Goal: Task Accomplishment & Management: Use online tool/utility

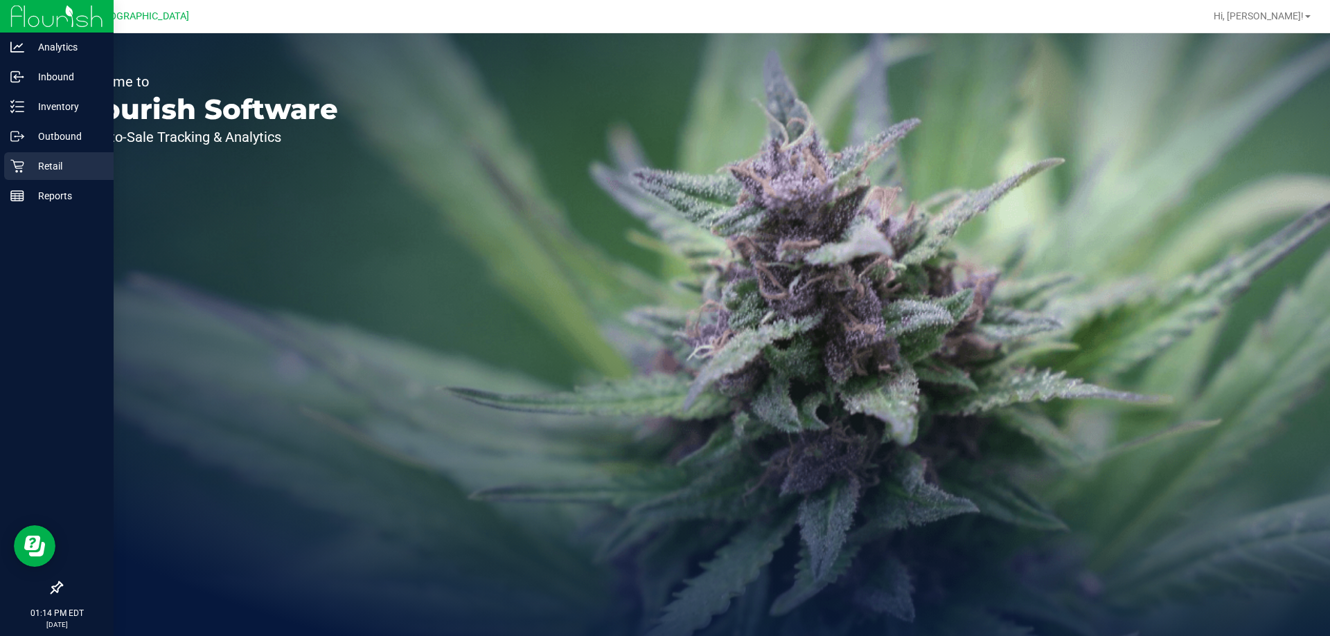
click at [7, 163] on div "Retail" at bounding box center [58, 166] width 109 height 28
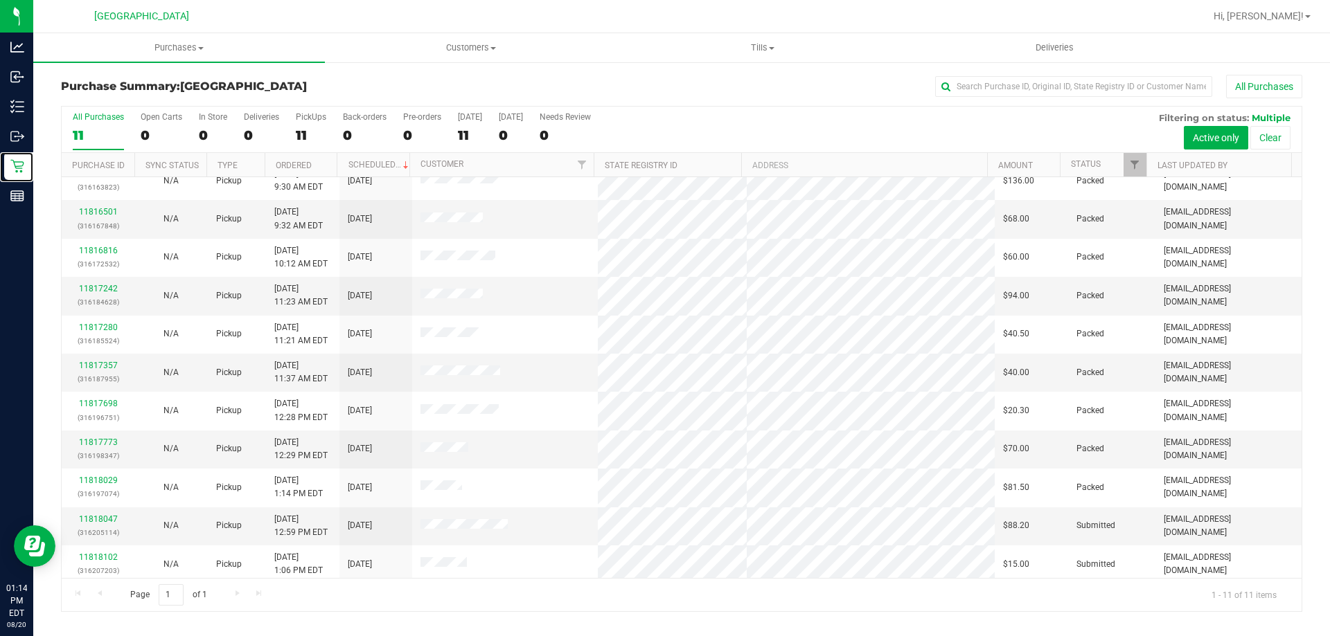
scroll to position [20, 0]
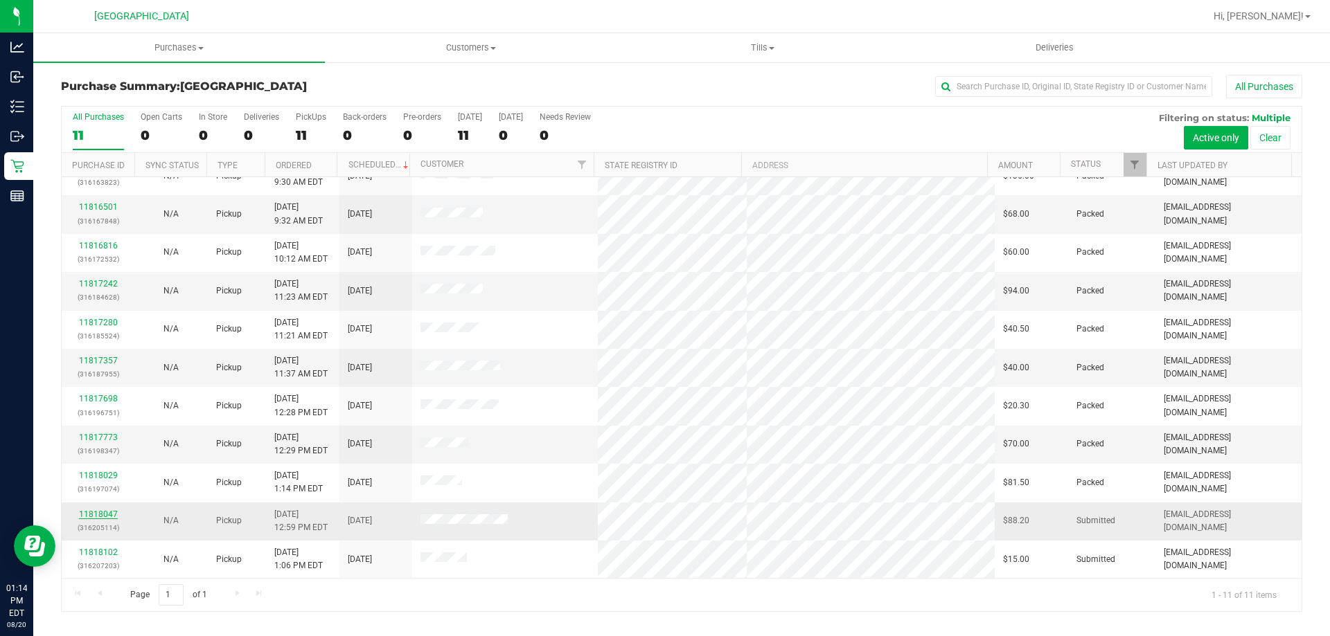
click at [89, 511] on link "11818047" at bounding box center [98, 515] width 39 height 10
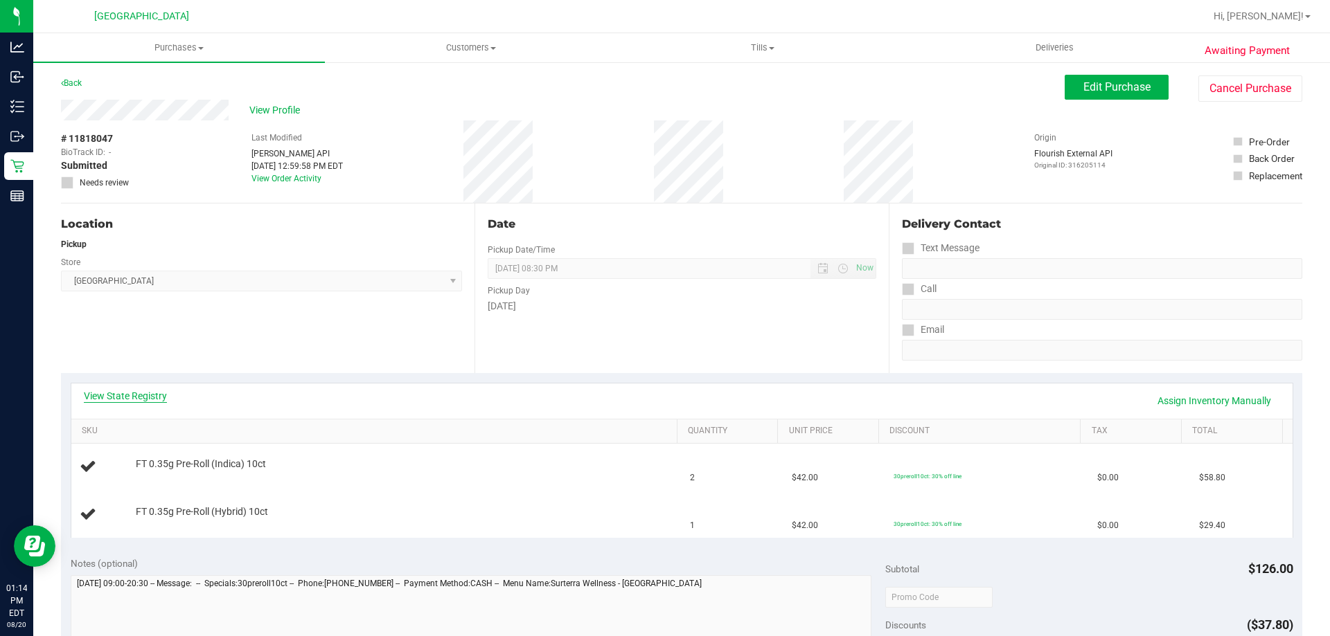
click at [143, 392] on link "View State Registry" at bounding box center [125, 396] width 83 height 14
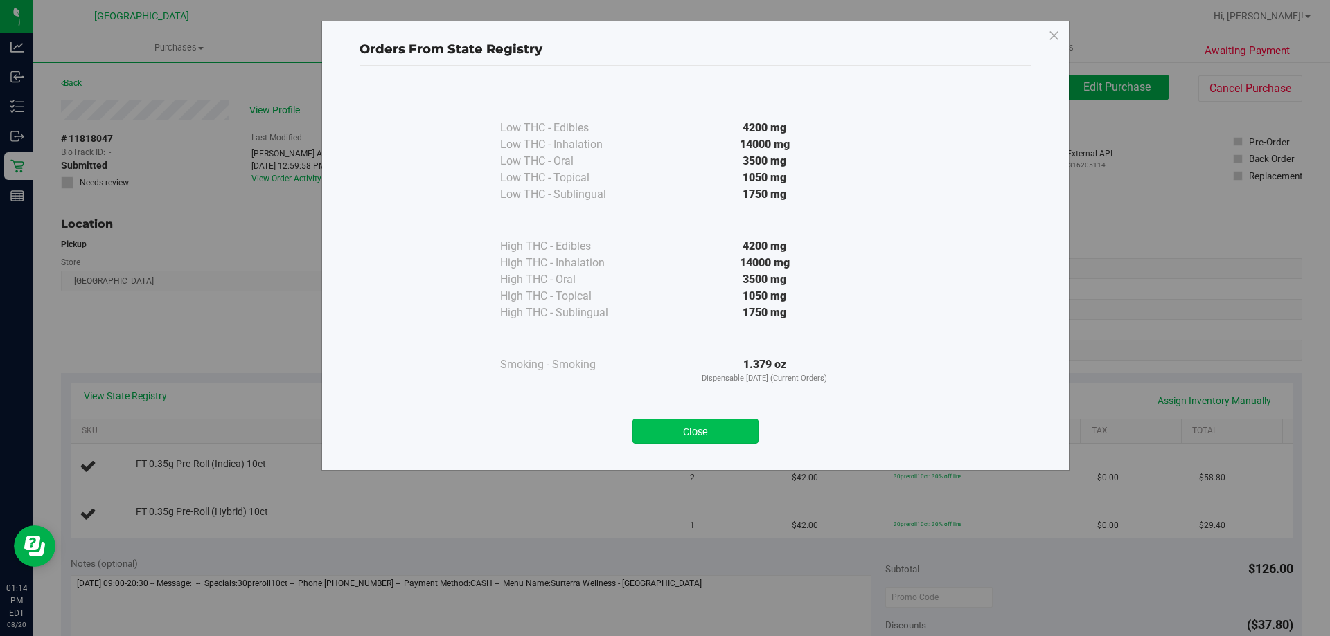
drag, startPoint x: 685, startPoint y: 438, endPoint x: 664, endPoint y: 432, distance: 21.5
click at [664, 432] on button "Close" at bounding box center [695, 431] width 126 height 25
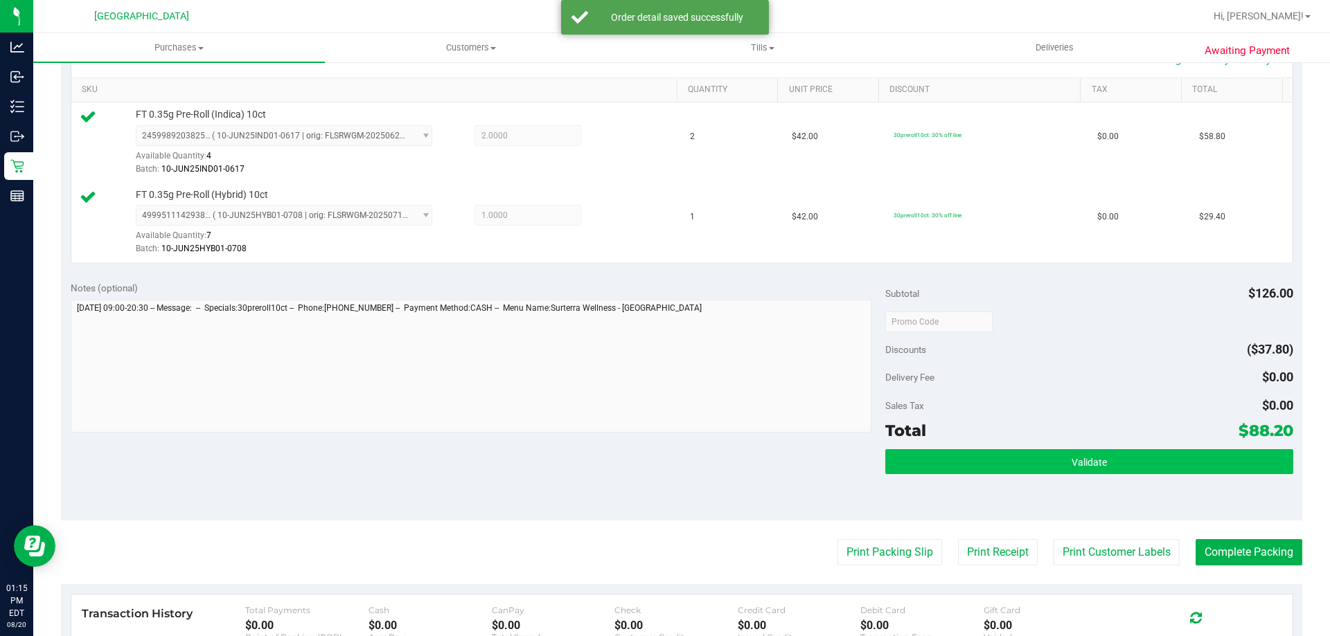
scroll to position [346, 0]
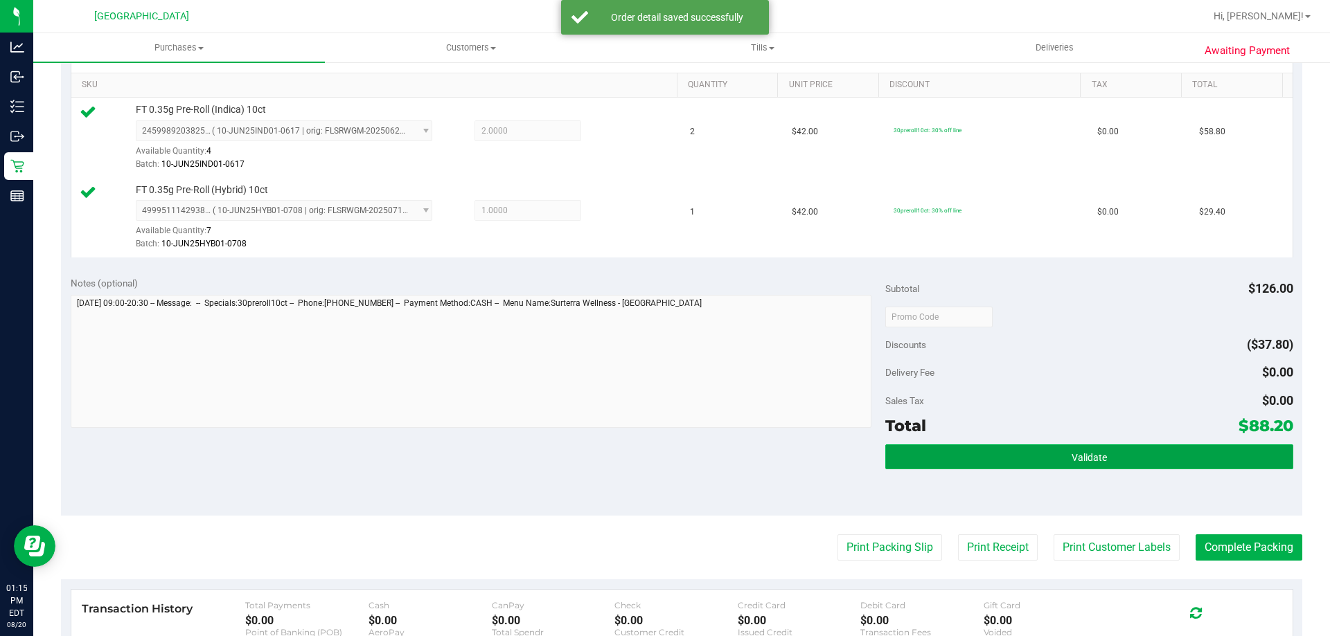
click at [1071, 456] on span "Validate" at bounding box center [1088, 457] width 35 height 11
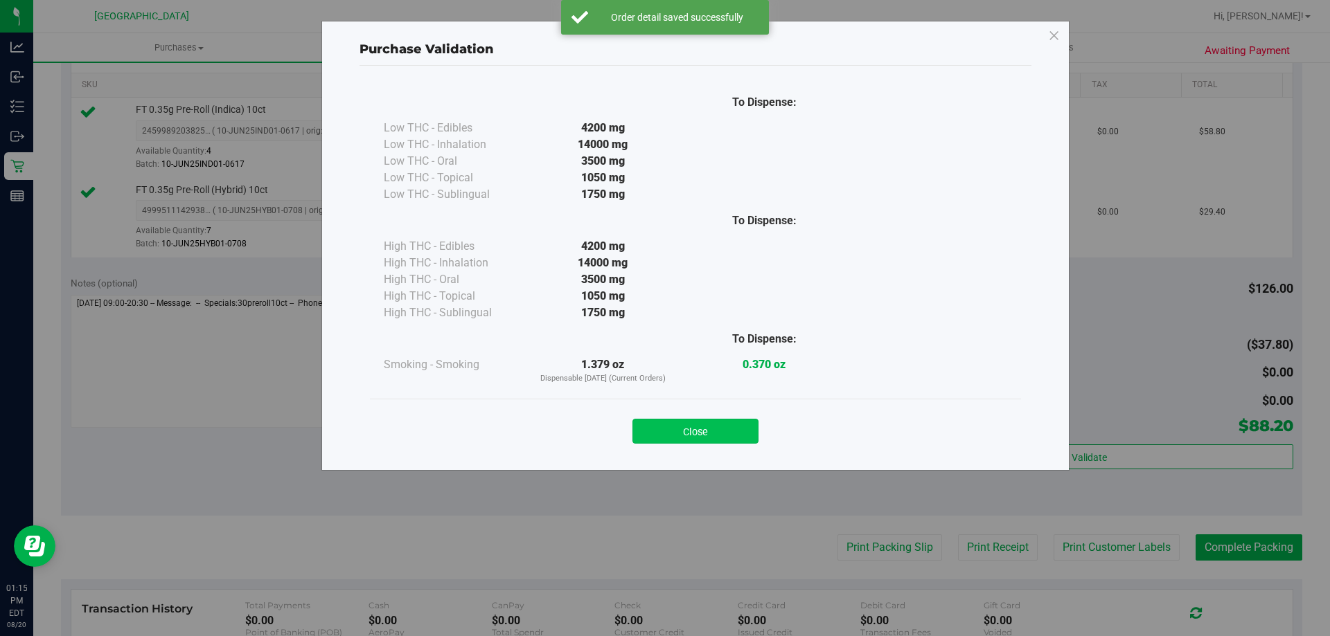
click at [753, 434] on button "Close" at bounding box center [695, 431] width 126 height 25
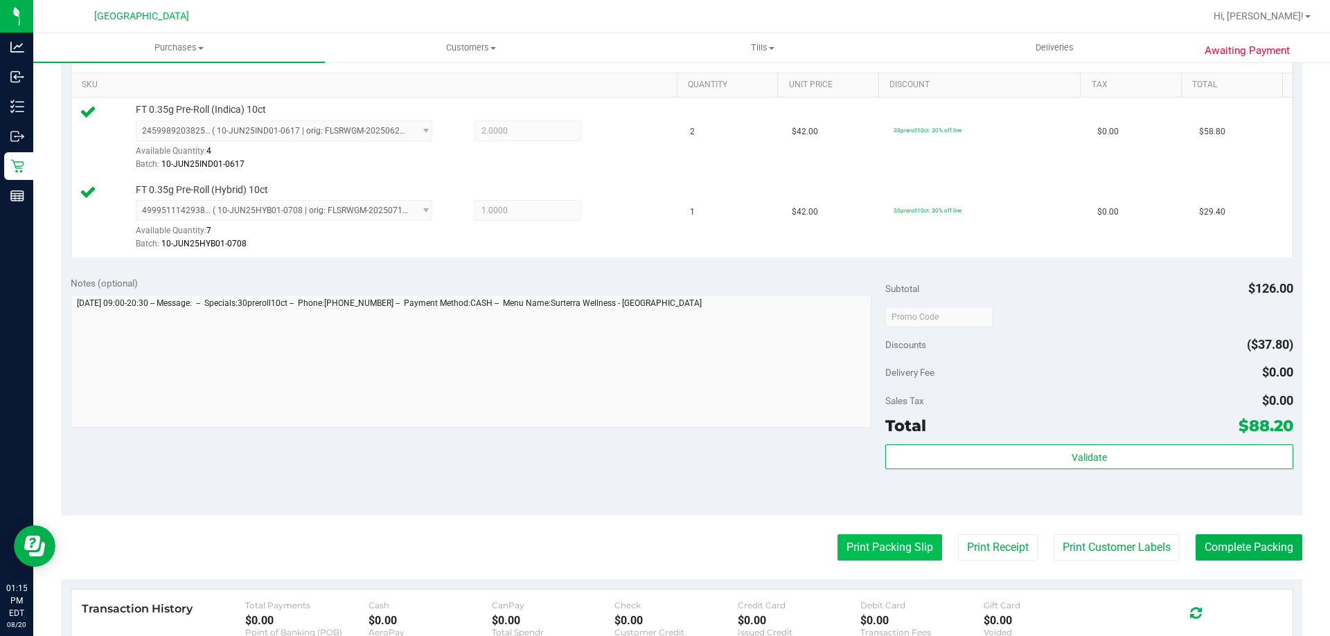
click at [873, 546] on button "Print Packing Slip" at bounding box center [889, 548] width 105 height 26
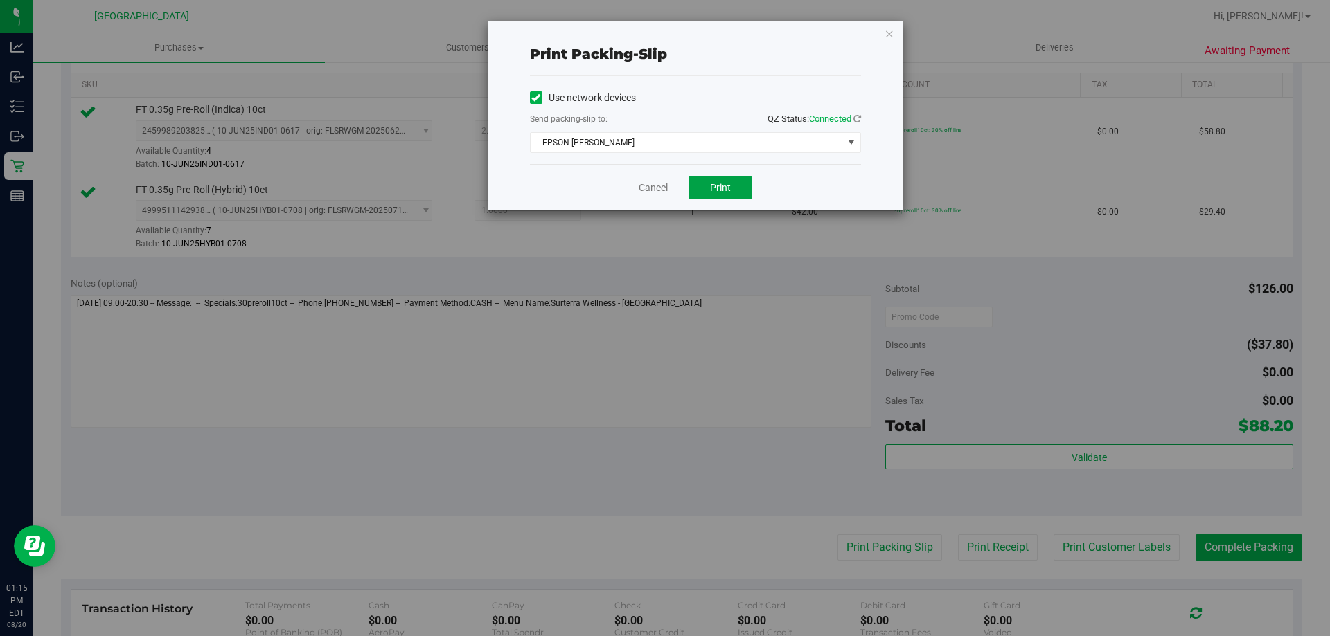
click at [715, 188] on span "Print" at bounding box center [720, 187] width 21 height 11
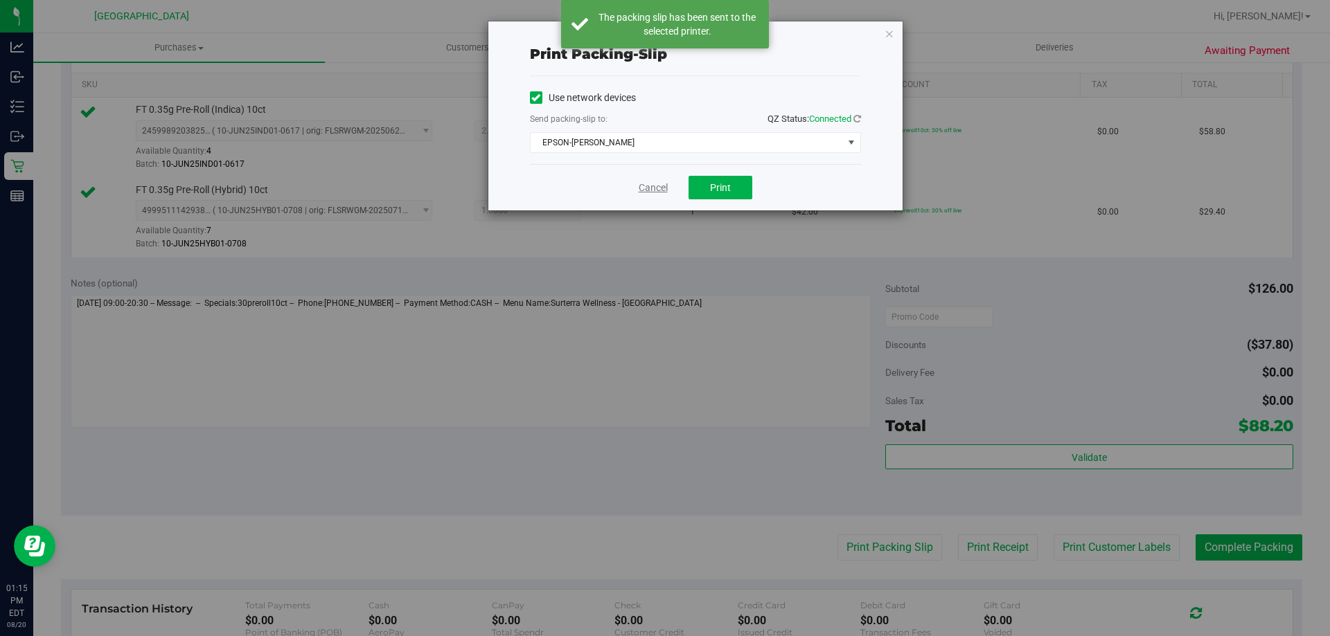
click at [650, 190] on link "Cancel" at bounding box center [653, 188] width 29 height 15
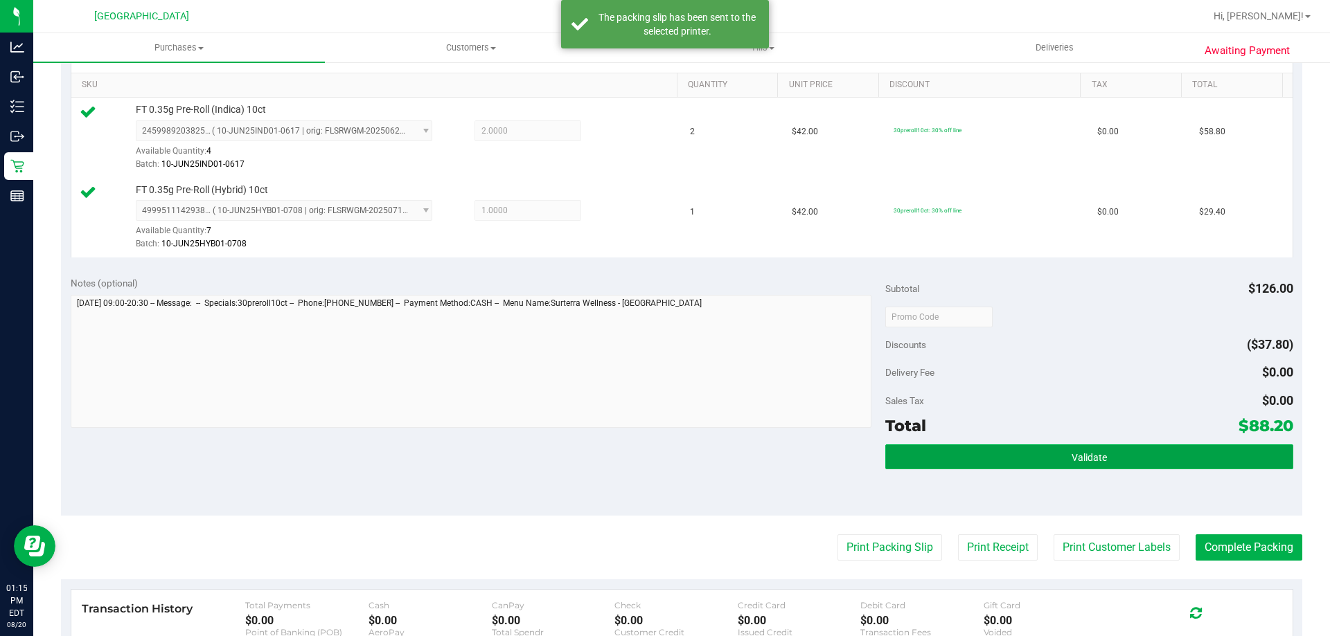
click at [1169, 456] on button "Validate" at bounding box center [1088, 457] width 407 height 25
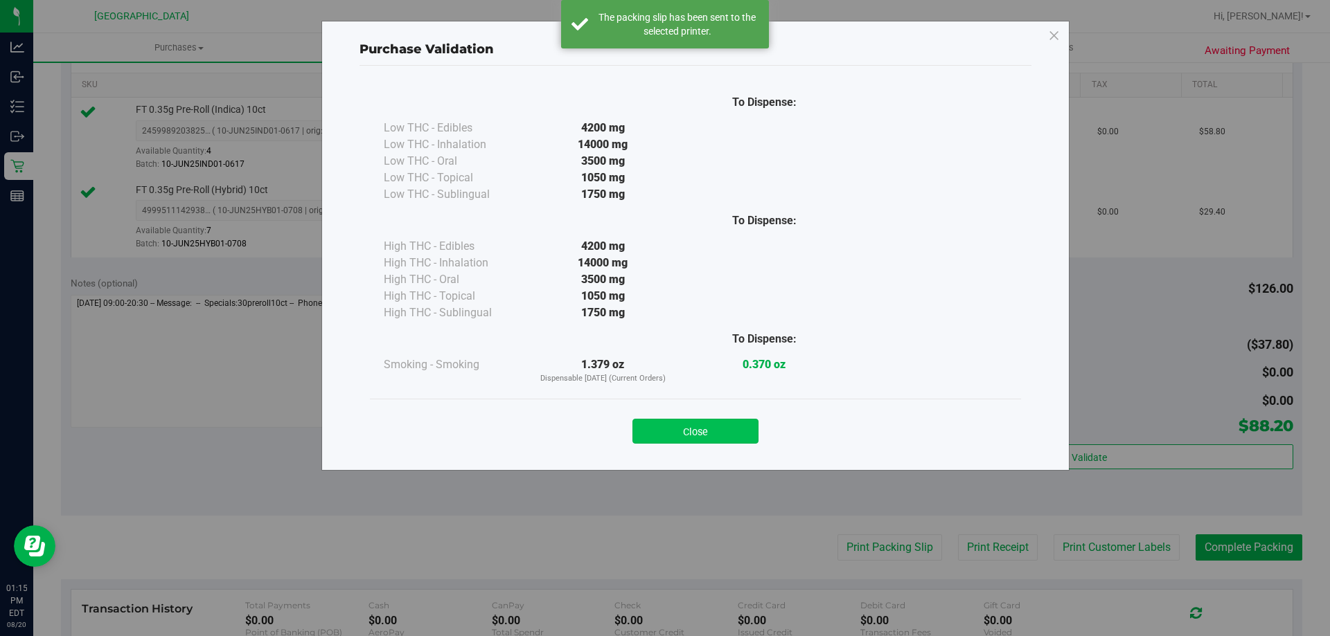
click at [720, 422] on button "Close" at bounding box center [695, 431] width 126 height 25
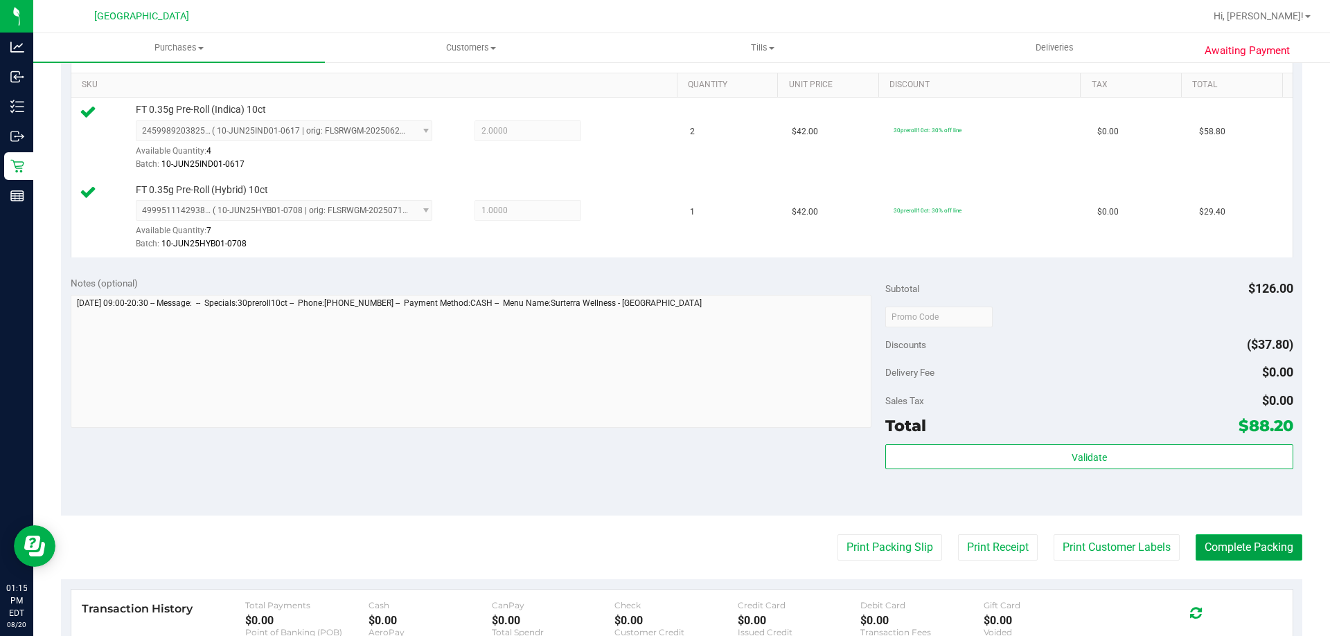
click at [1263, 550] on button "Complete Packing" at bounding box center [1248, 548] width 107 height 26
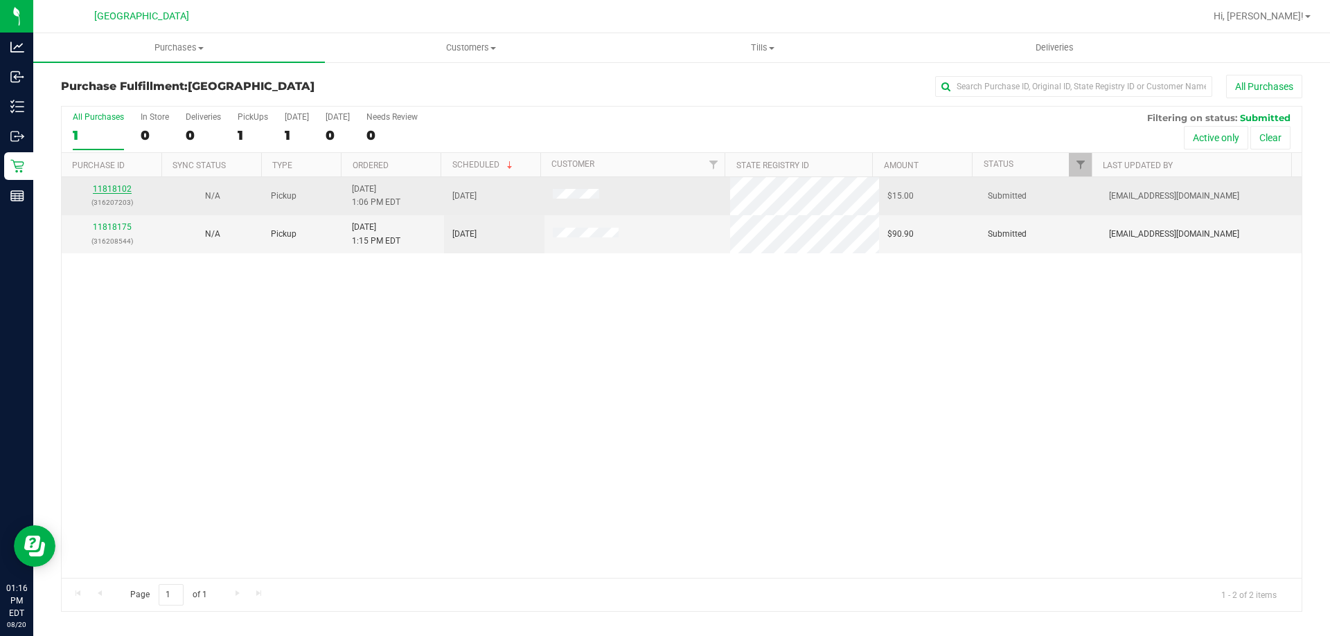
click at [123, 189] on link "11818102" at bounding box center [112, 189] width 39 height 10
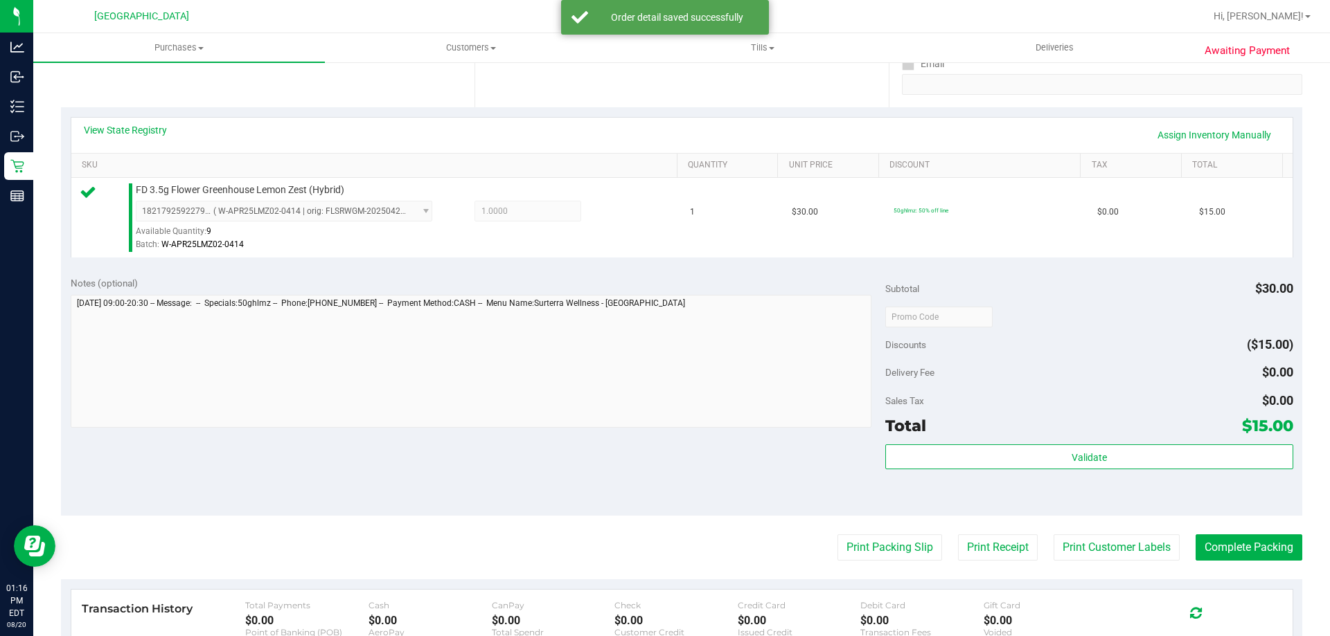
scroll to position [346, 0]
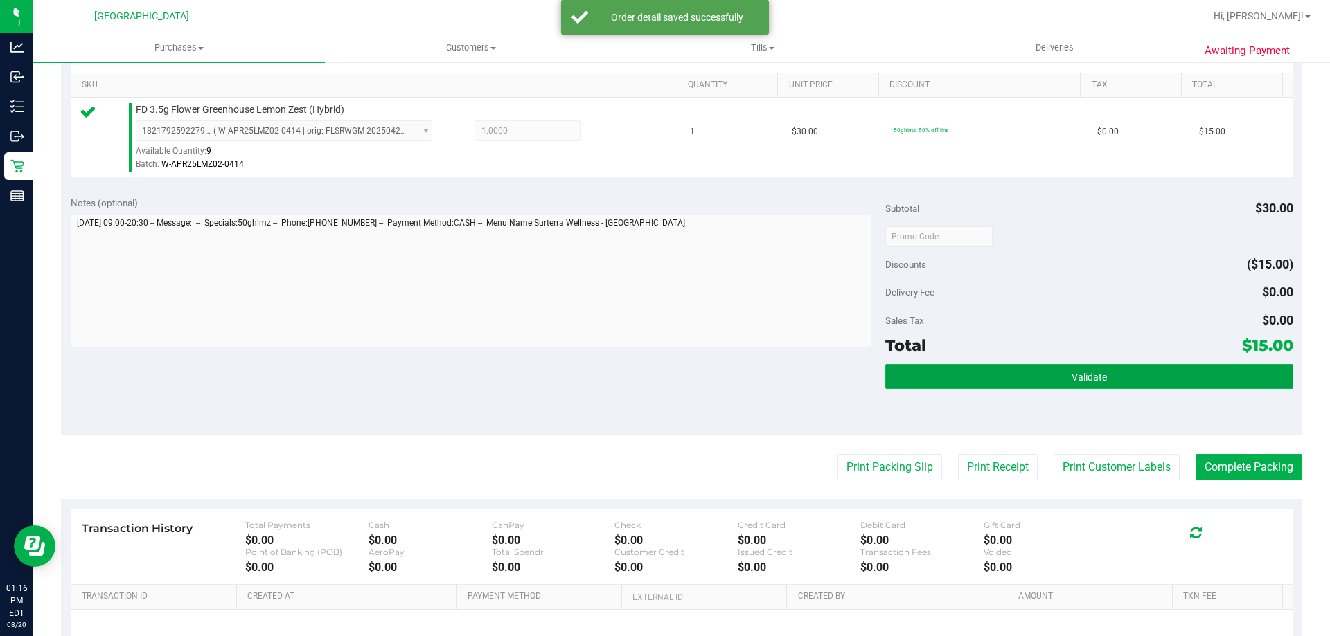
click at [1046, 375] on button "Validate" at bounding box center [1088, 376] width 407 height 25
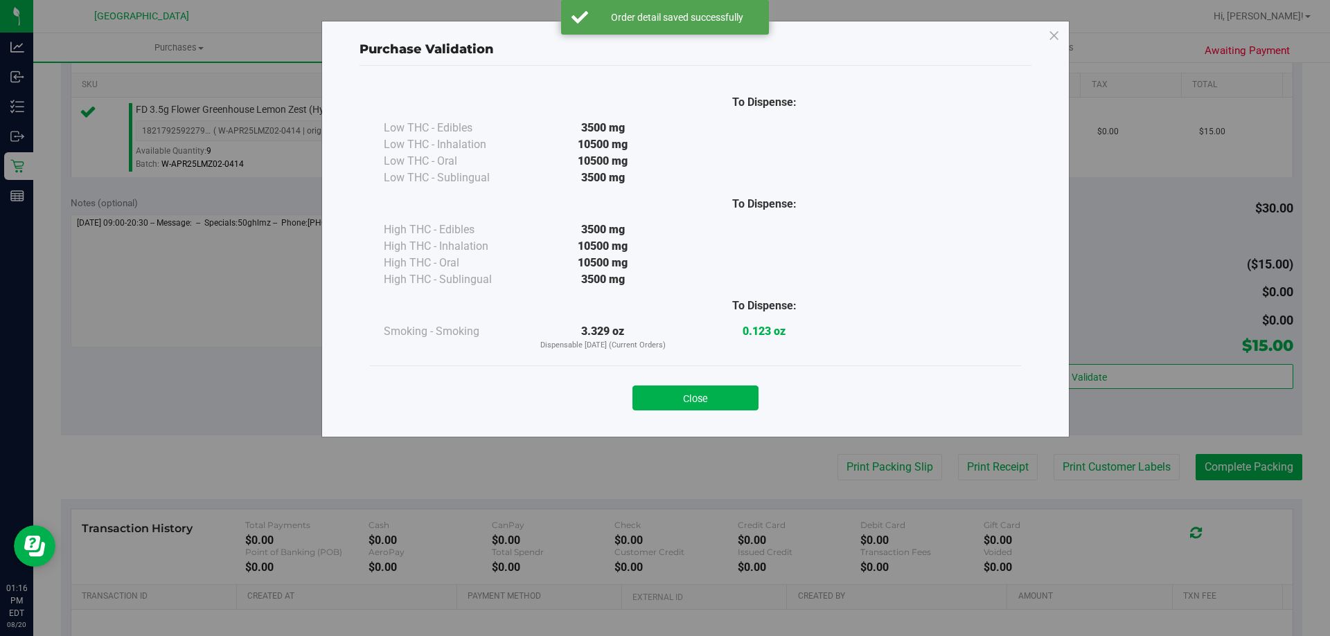
click at [696, 389] on button "Close" at bounding box center [695, 398] width 126 height 25
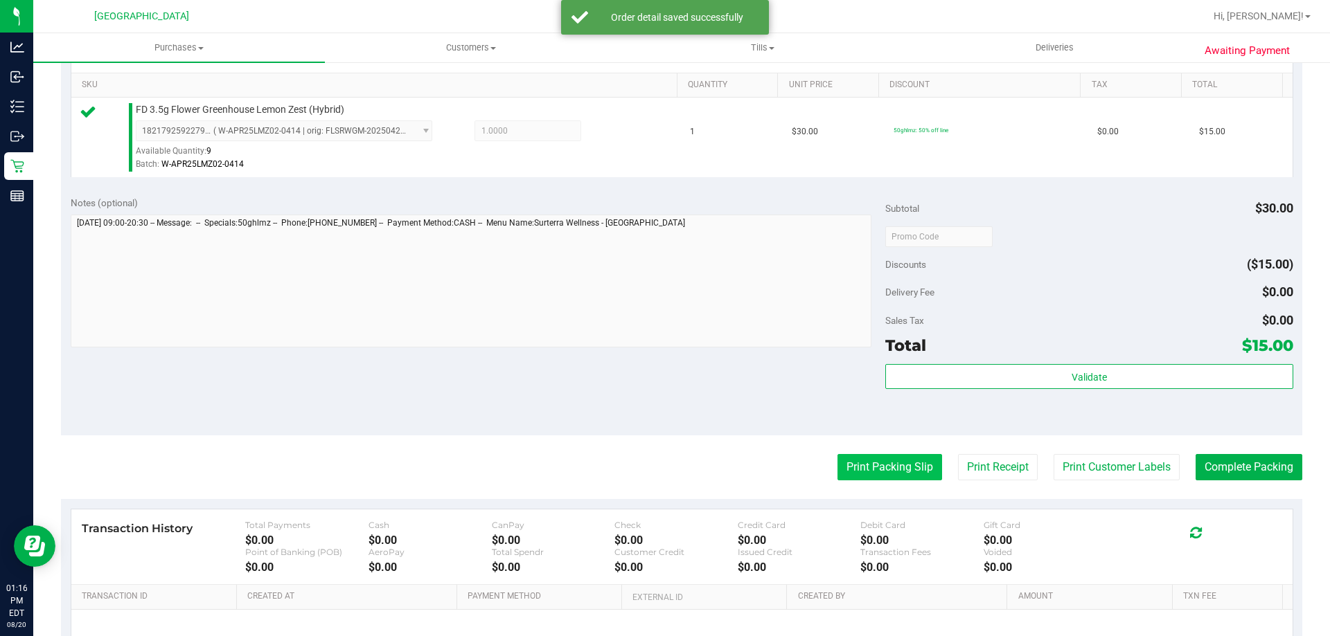
click at [876, 461] on button "Print Packing Slip" at bounding box center [889, 467] width 105 height 26
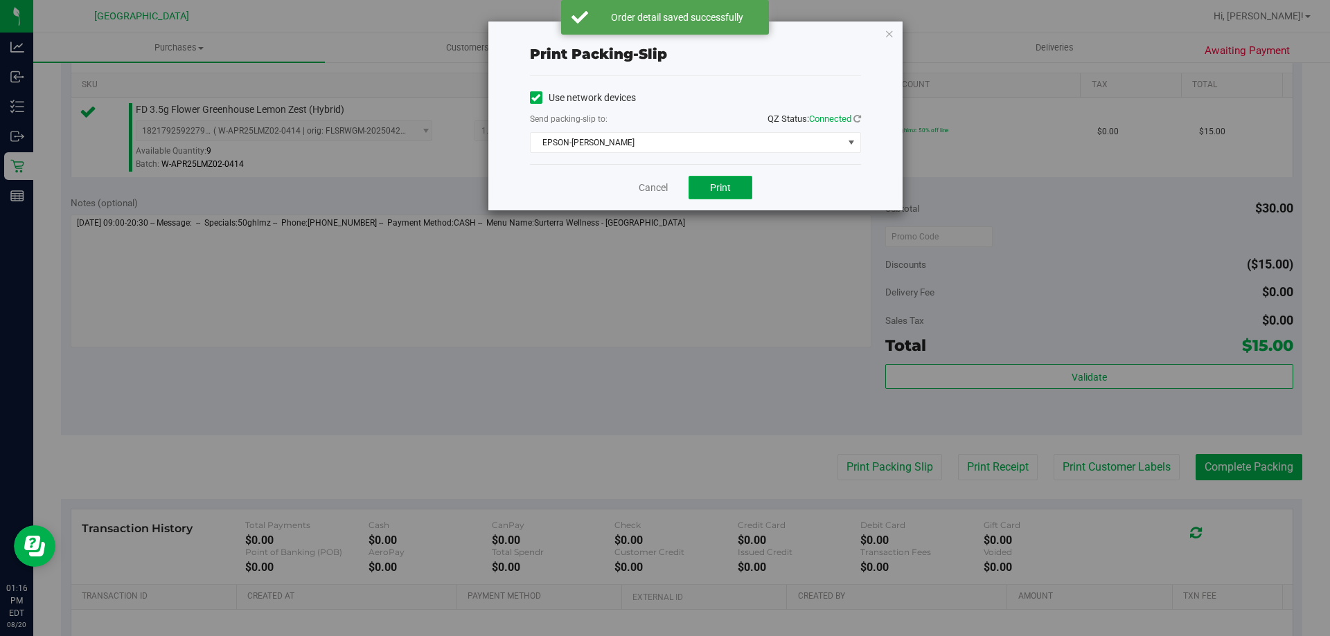
click at [703, 184] on button "Print" at bounding box center [720, 188] width 64 height 24
click at [654, 190] on link "Cancel" at bounding box center [653, 188] width 29 height 15
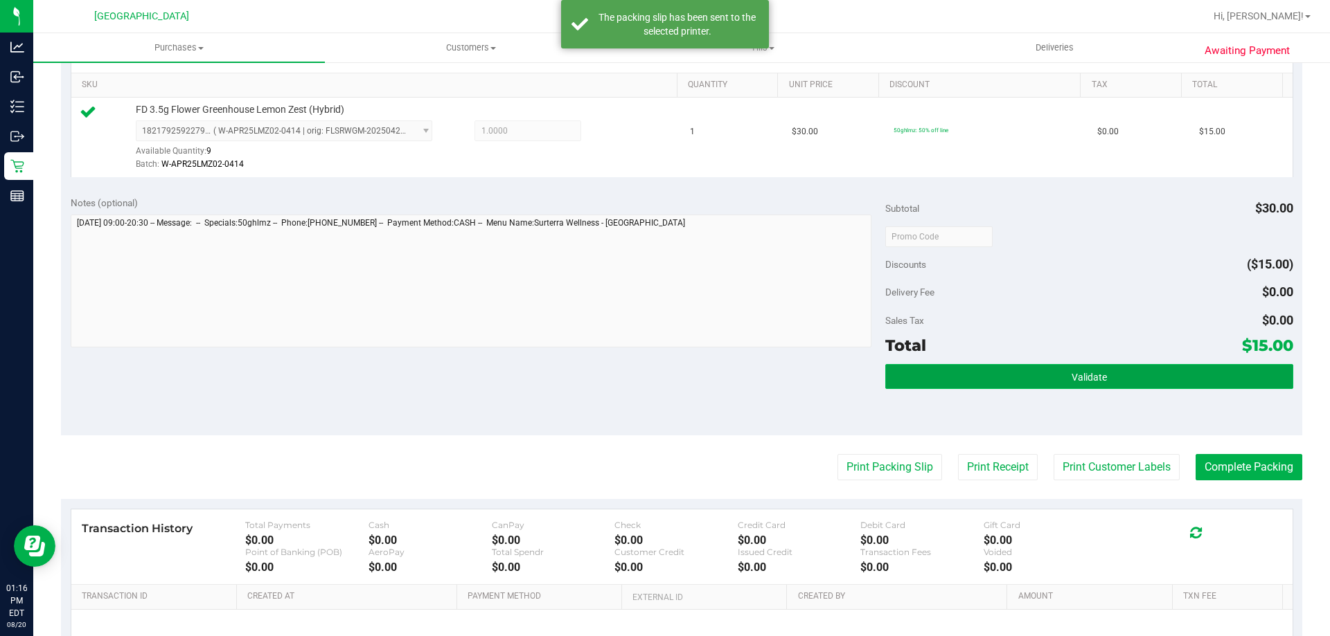
click at [1168, 384] on button "Validate" at bounding box center [1088, 376] width 407 height 25
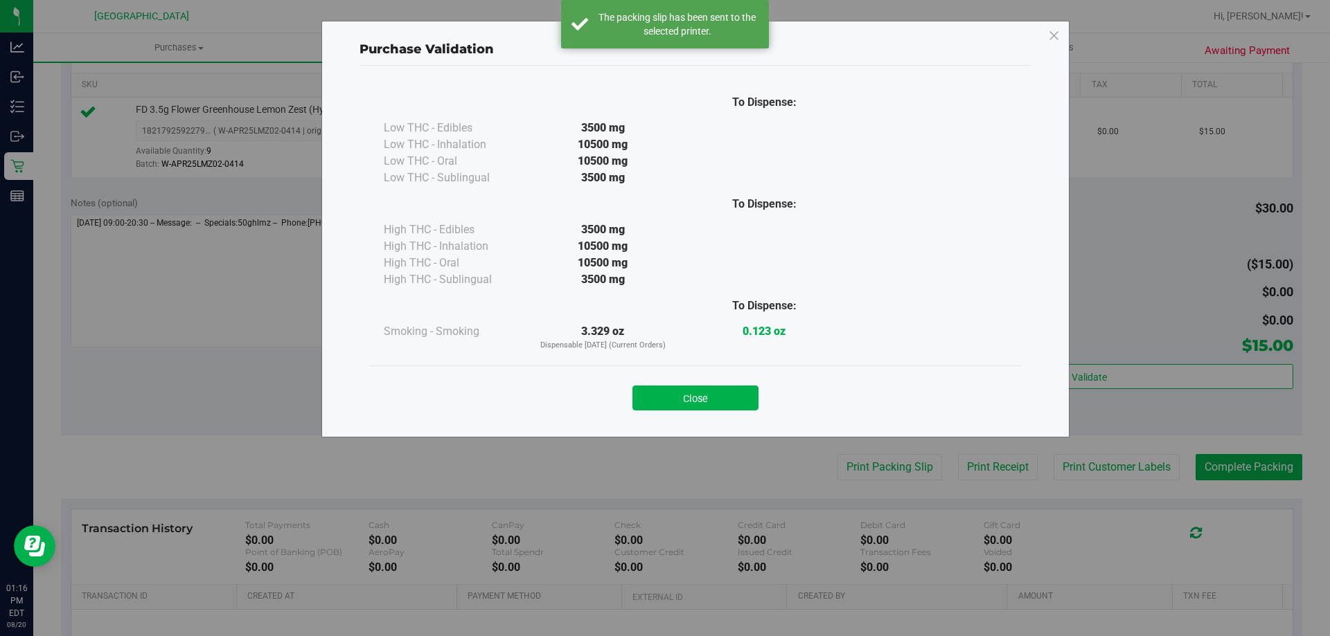
click at [732, 393] on button "Close" at bounding box center [695, 398] width 126 height 25
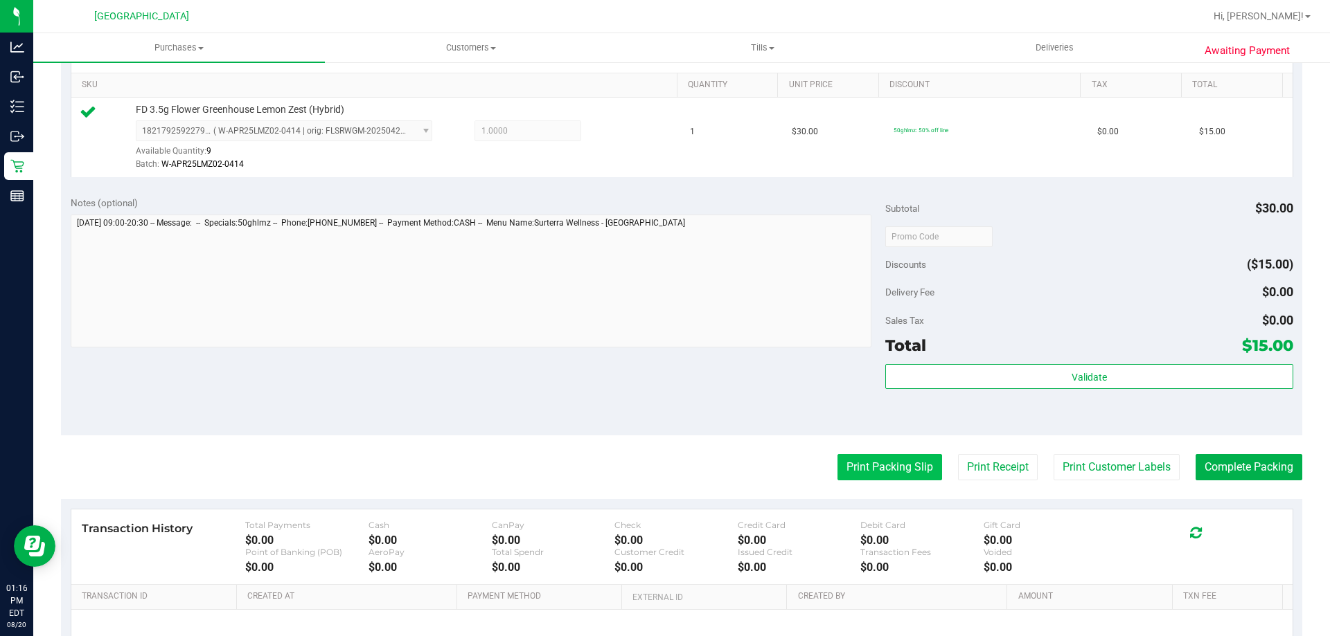
click at [846, 462] on button "Print Packing Slip" at bounding box center [889, 467] width 105 height 26
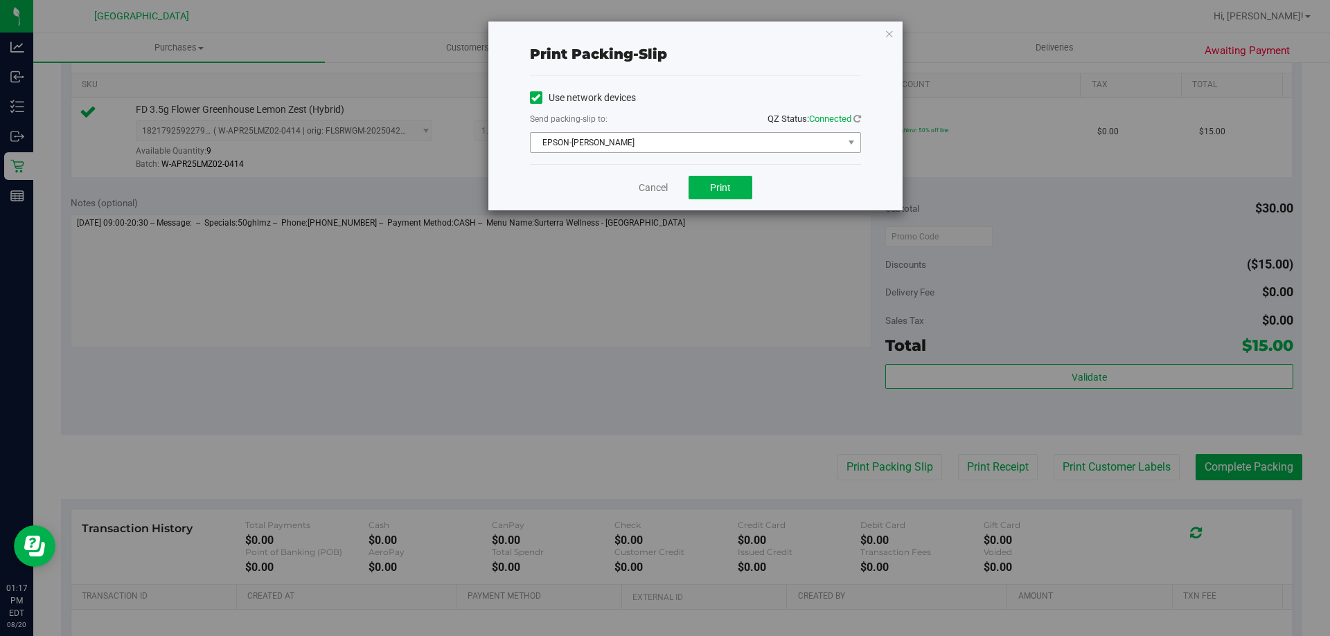
click at [756, 150] on span "EPSON-[PERSON_NAME]" at bounding box center [686, 142] width 312 height 19
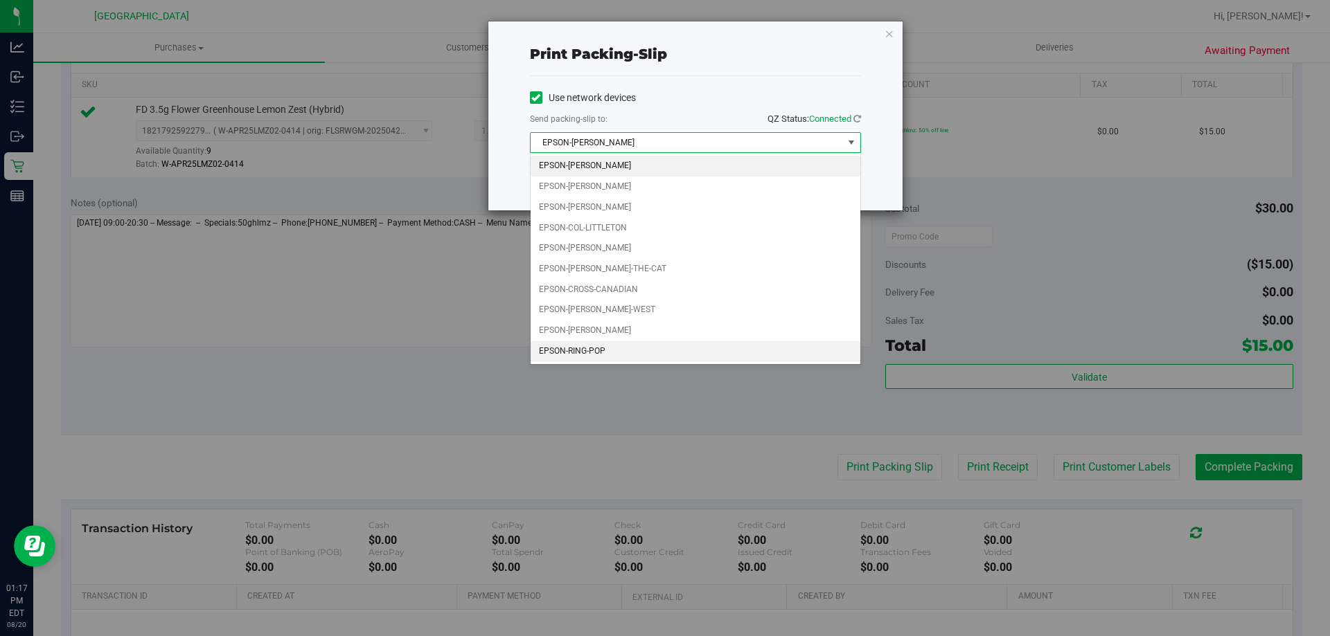
click at [587, 350] on li "EPSON-RING-POP" at bounding box center [695, 351] width 330 height 21
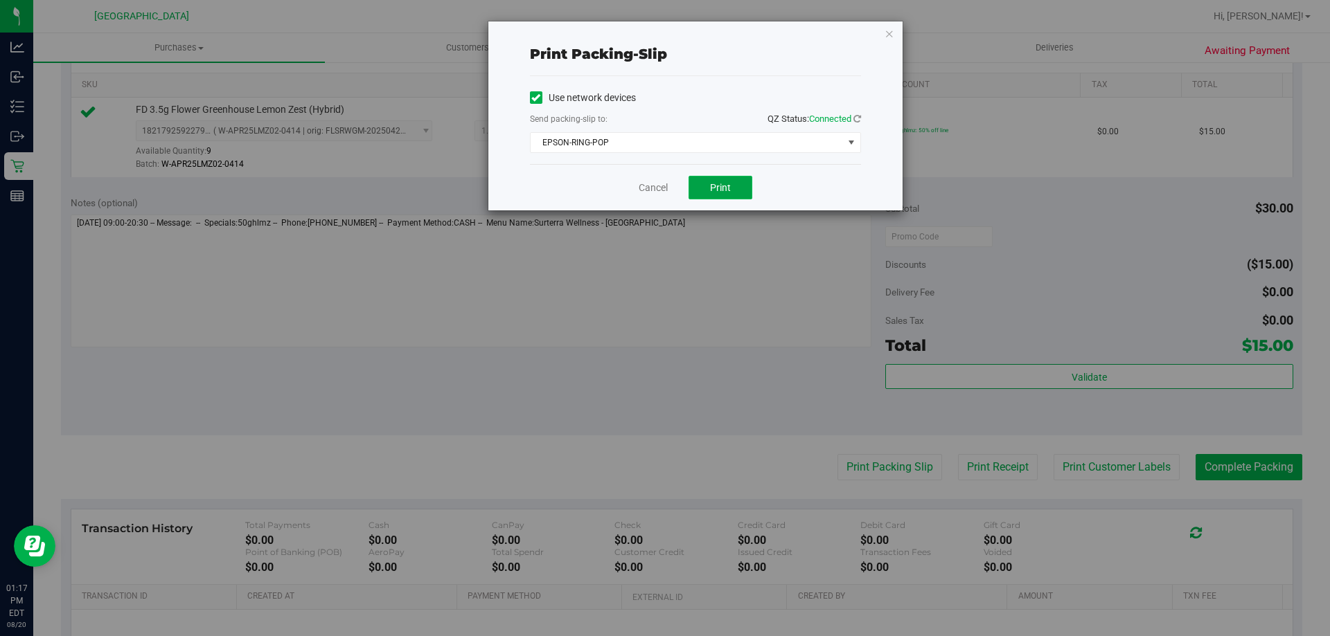
click at [722, 181] on button "Print" at bounding box center [720, 188] width 64 height 24
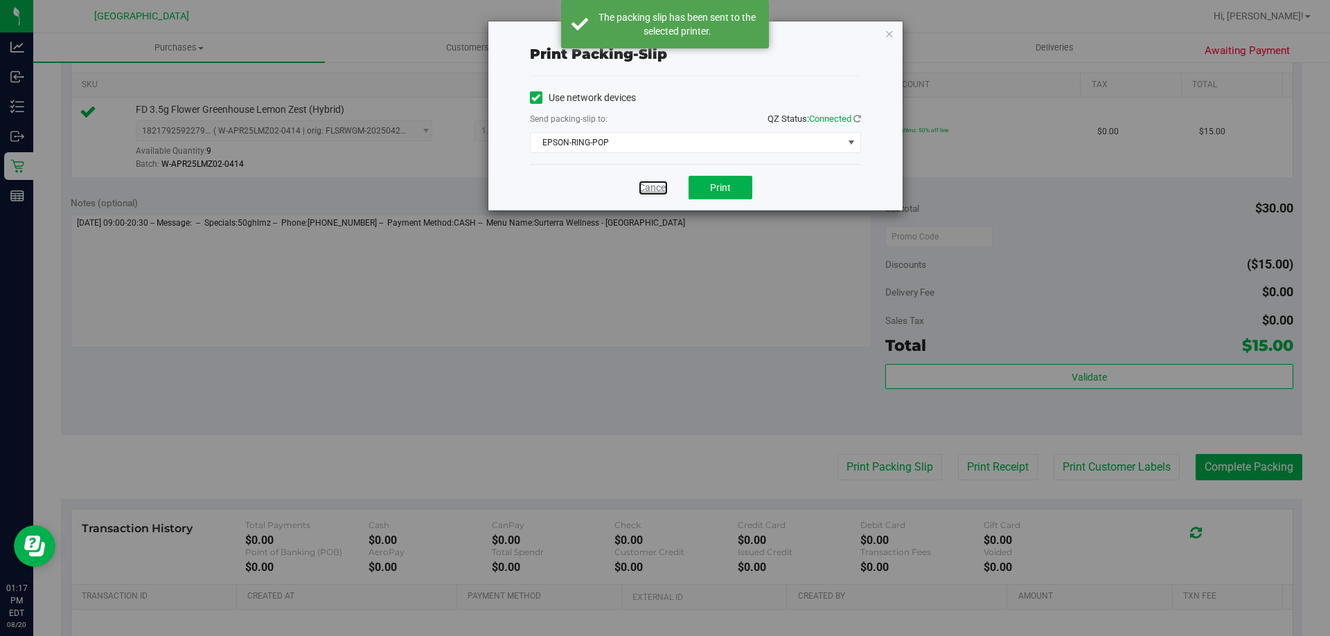
drag, startPoint x: 657, startPoint y: 190, endPoint x: 720, endPoint y: 202, distance: 64.1
click at [658, 190] on link "Cancel" at bounding box center [653, 188] width 29 height 15
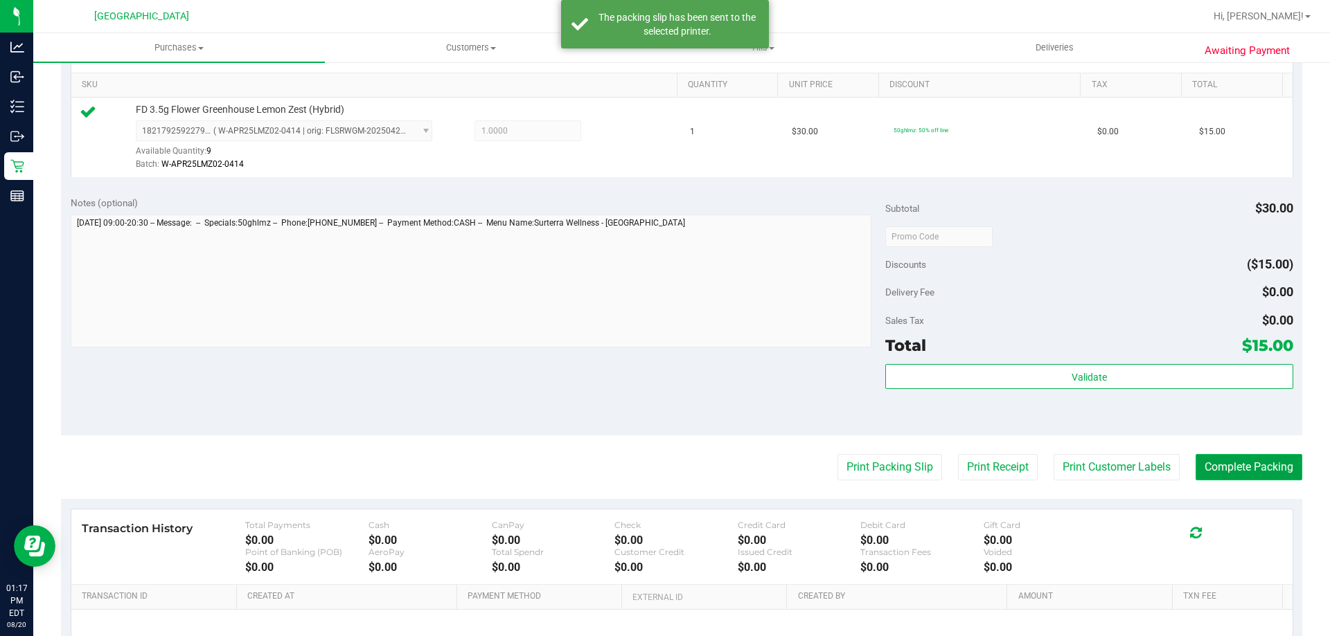
click at [1241, 460] on button "Complete Packing" at bounding box center [1248, 467] width 107 height 26
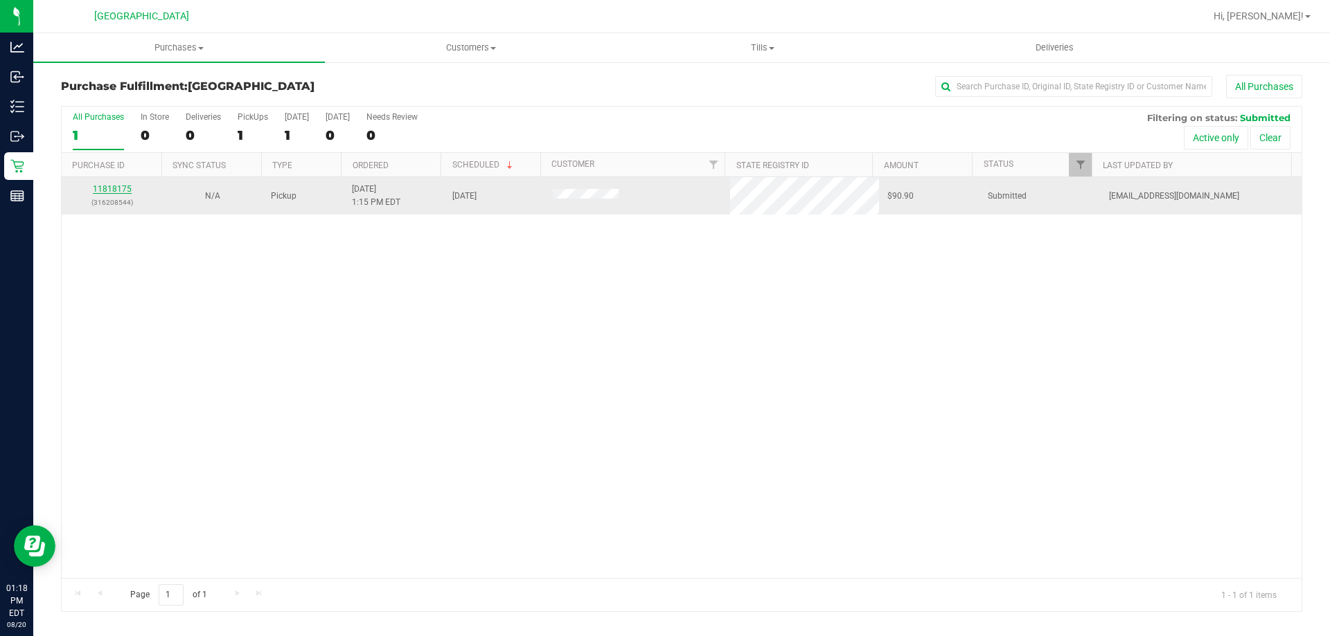
click at [125, 190] on link "11818175" at bounding box center [112, 189] width 39 height 10
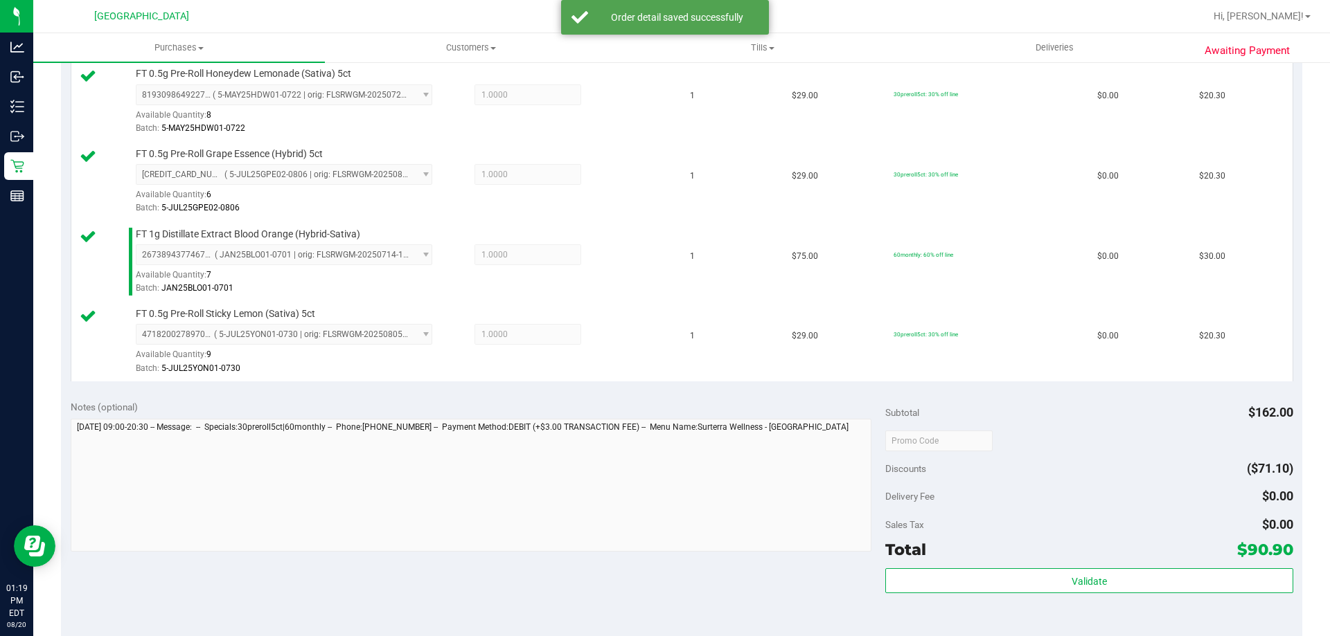
scroll to position [485, 0]
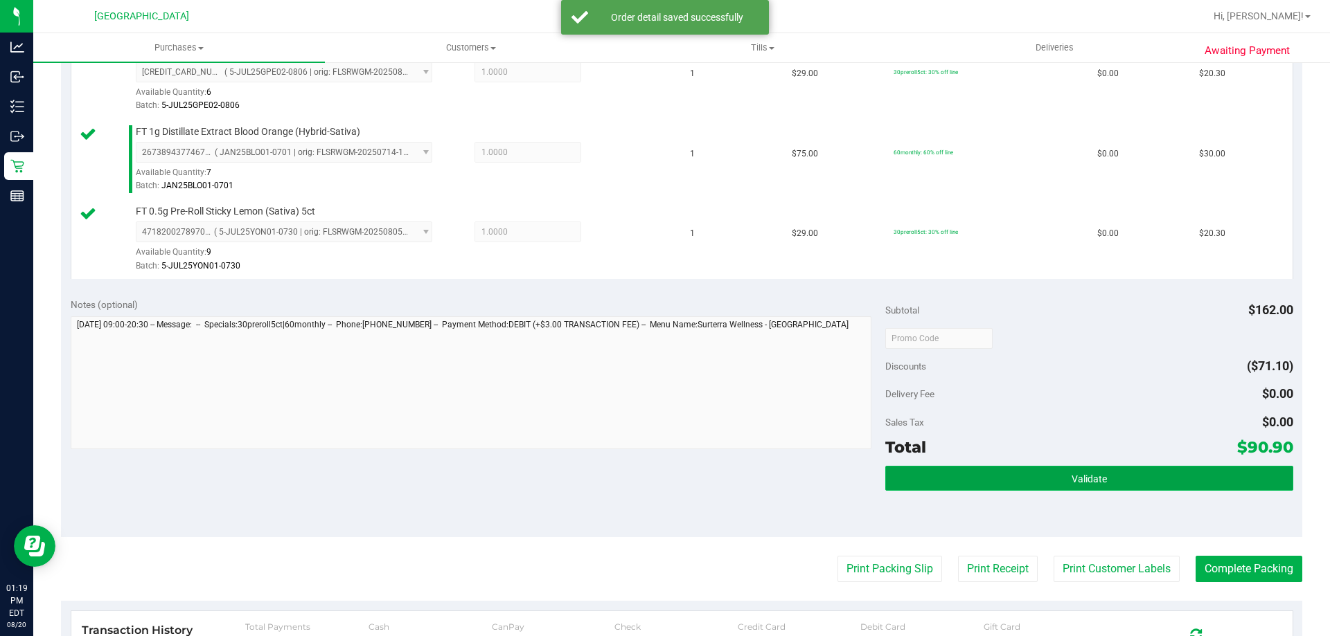
click at [1038, 480] on button "Validate" at bounding box center [1088, 478] width 407 height 25
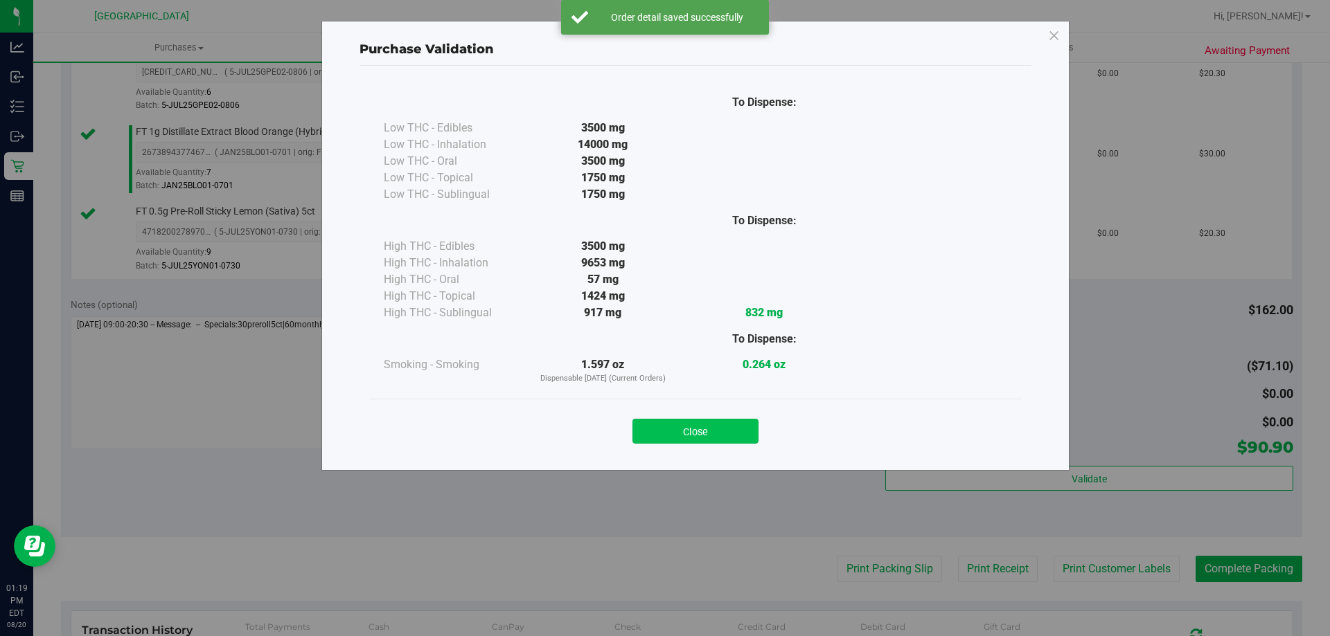
click at [722, 435] on button "Close" at bounding box center [695, 431] width 126 height 25
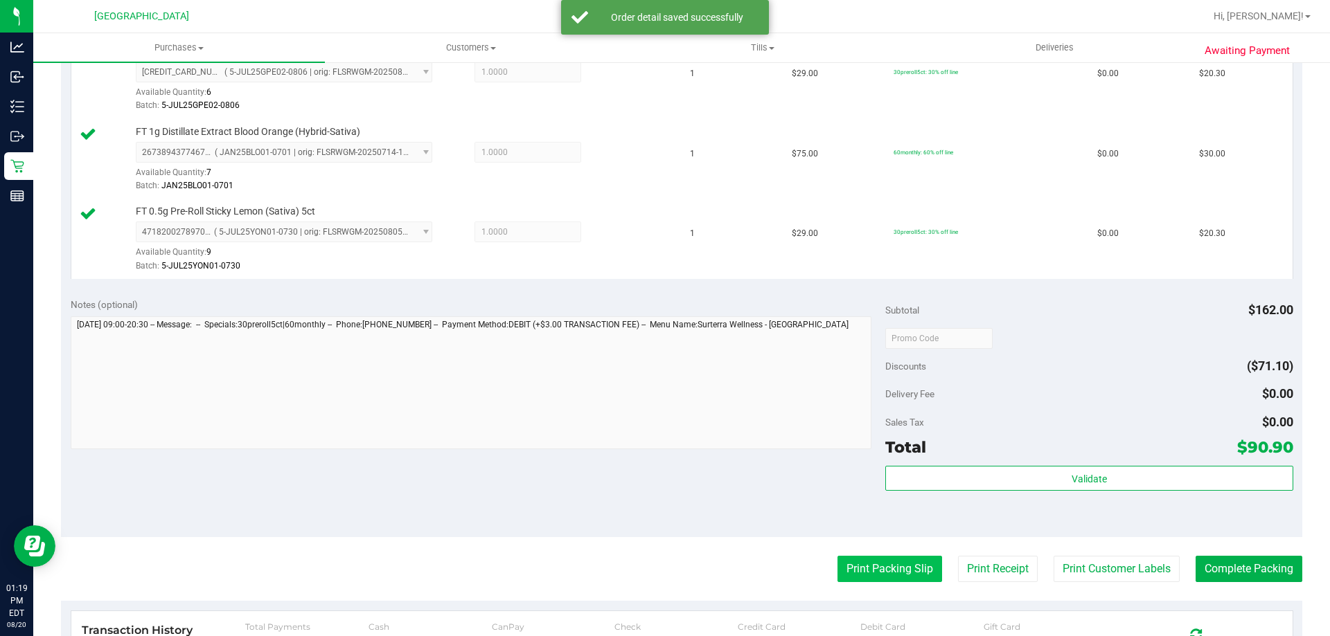
click at [851, 571] on button "Print Packing Slip" at bounding box center [889, 569] width 105 height 26
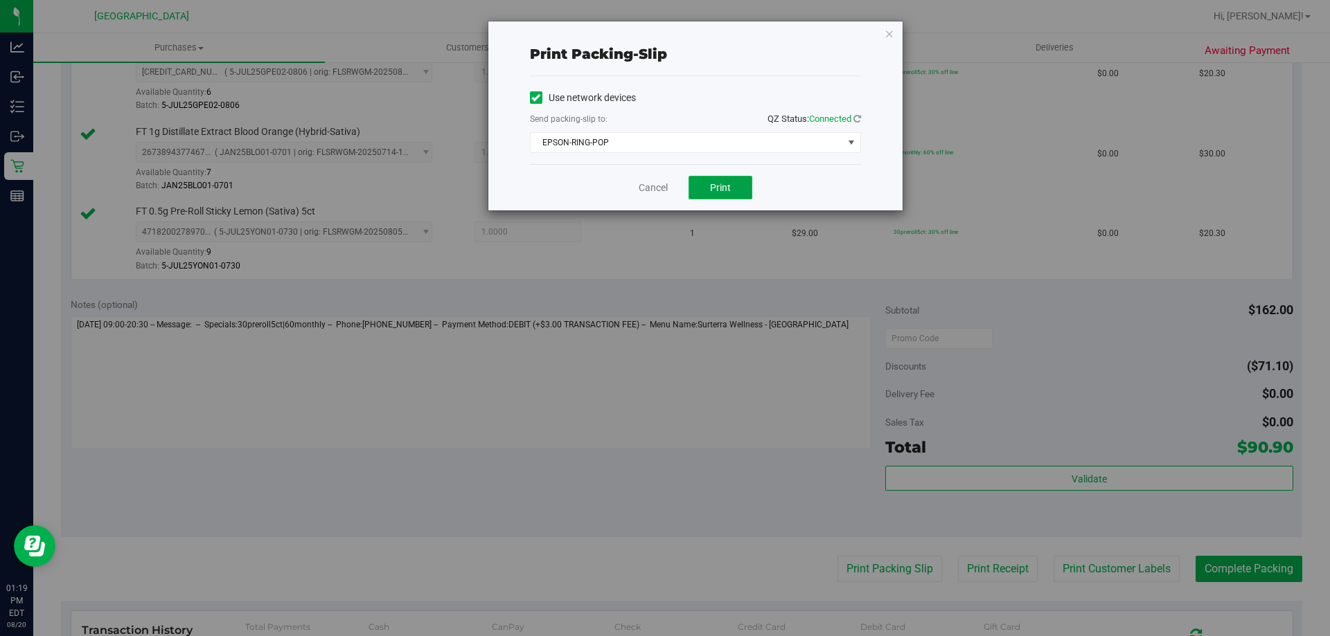
click at [728, 181] on button "Print" at bounding box center [720, 188] width 64 height 24
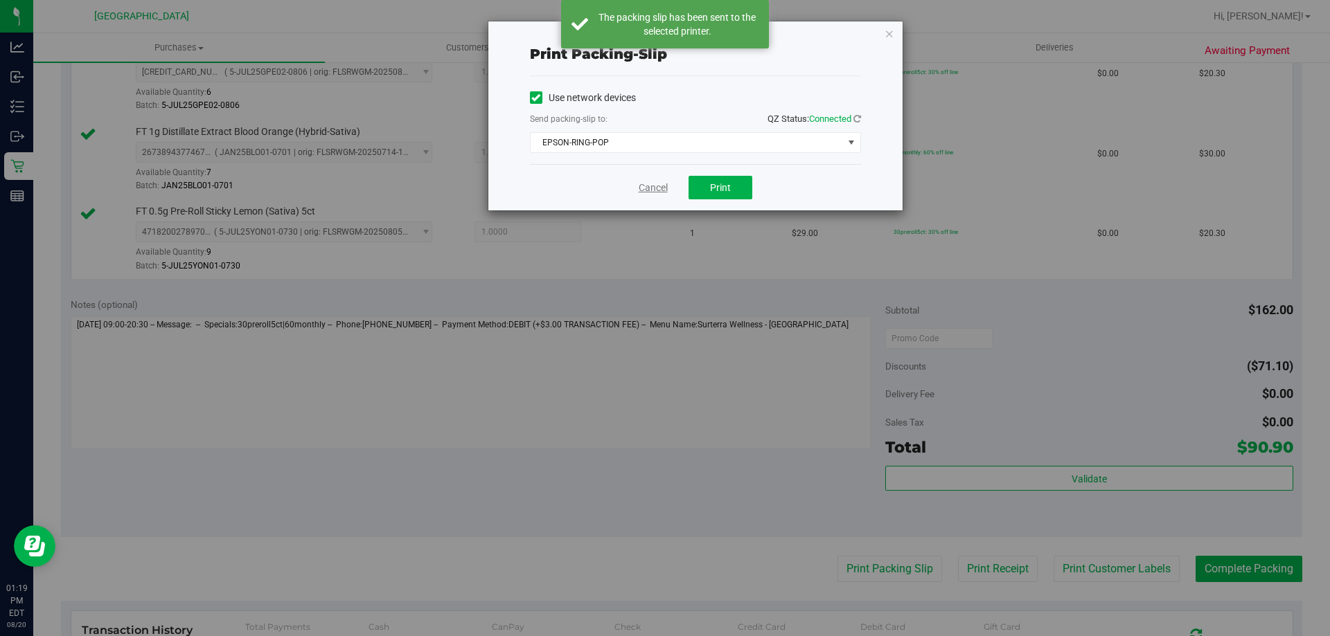
click at [657, 192] on link "Cancel" at bounding box center [653, 188] width 29 height 15
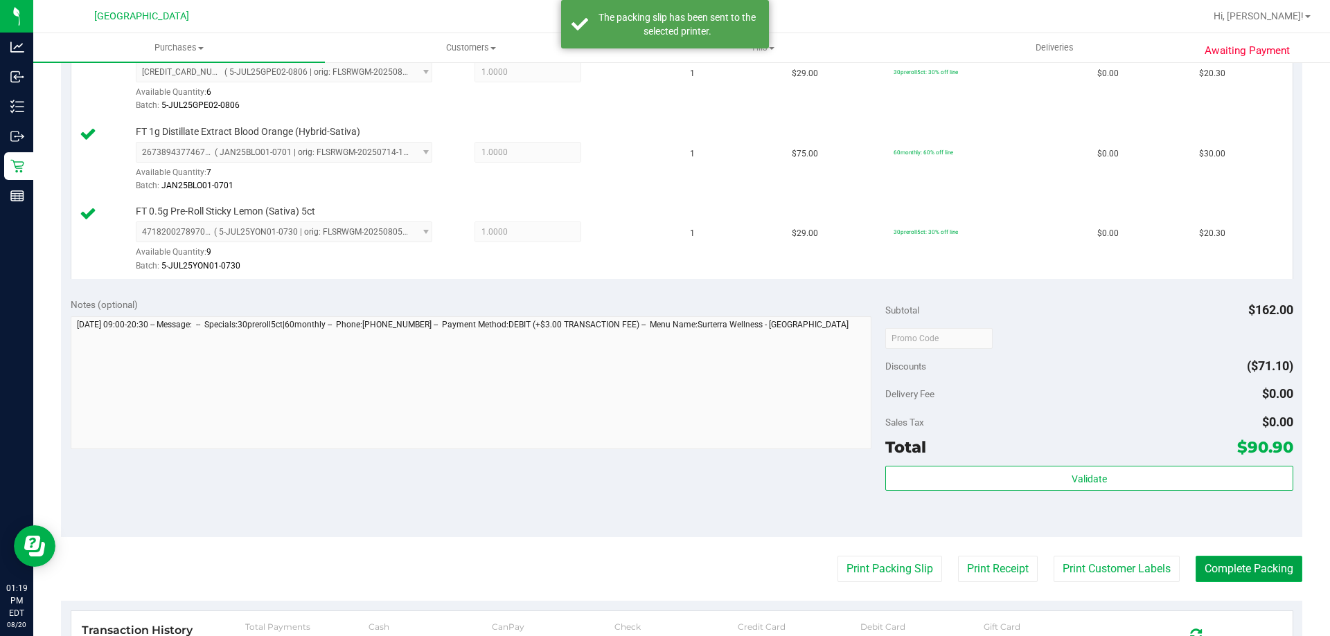
click at [1249, 576] on button "Complete Packing" at bounding box center [1248, 569] width 107 height 26
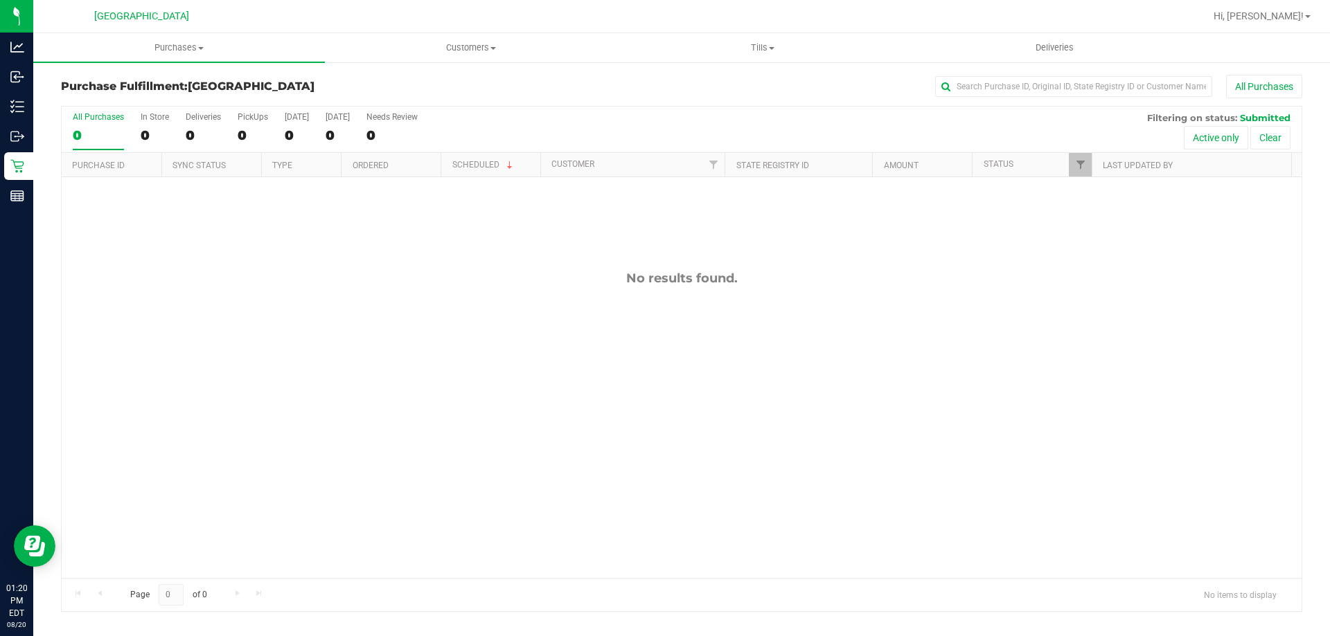
click at [1198, 531] on div "No results found." at bounding box center [682, 424] width 1240 height 494
drag, startPoint x: 419, startPoint y: 427, endPoint x: 418, endPoint y: 420, distance: 7.1
click at [419, 426] on div "No results found." at bounding box center [682, 424] width 1240 height 494
click at [242, 135] on div "0" at bounding box center [253, 135] width 30 height 16
click at [0, 0] on input "PickUps 0" at bounding box center [0, 0] width 0 height 0
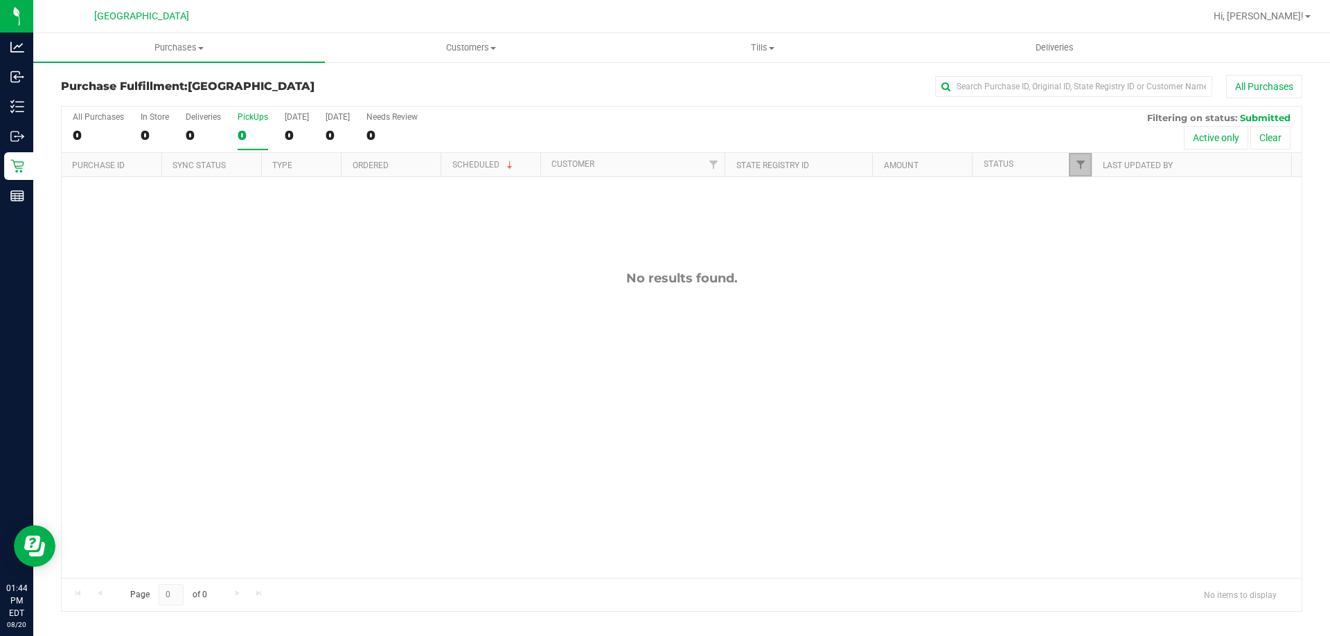
click at [1076, 172] on link "Filter" at bounding box center [1080, 165] width 23 height 24
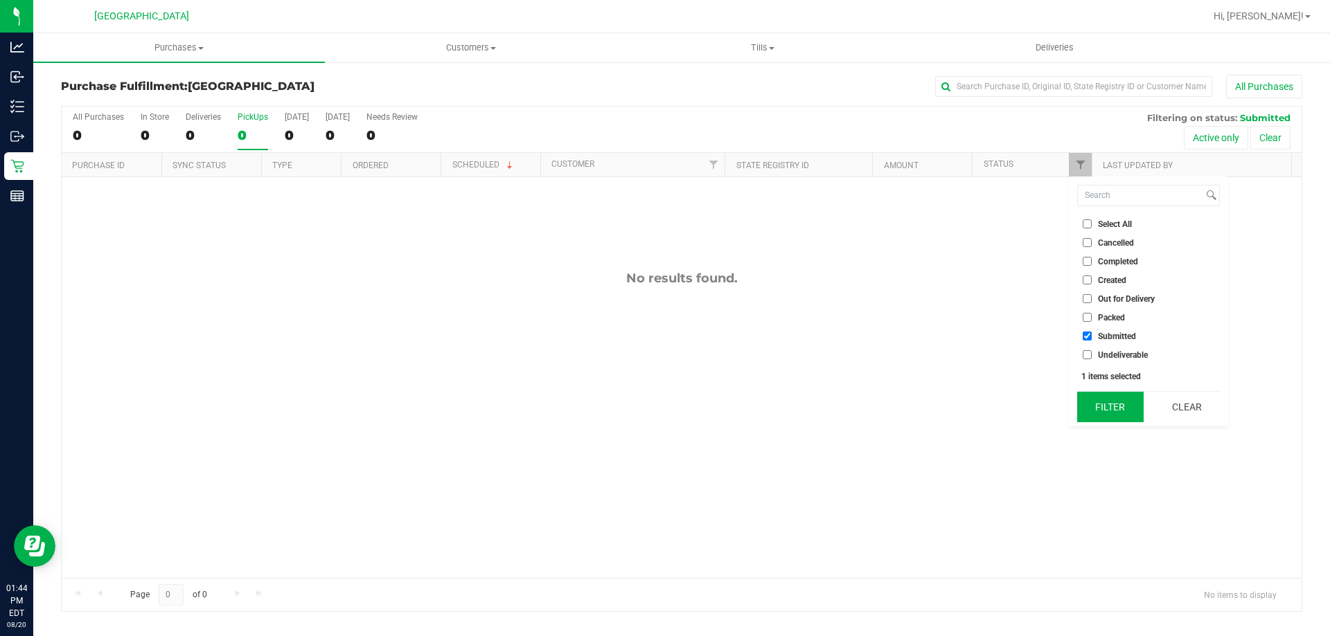
click at [1085, 409] on button "Filter" at bounding box center [1110, 407] width 66 height 30
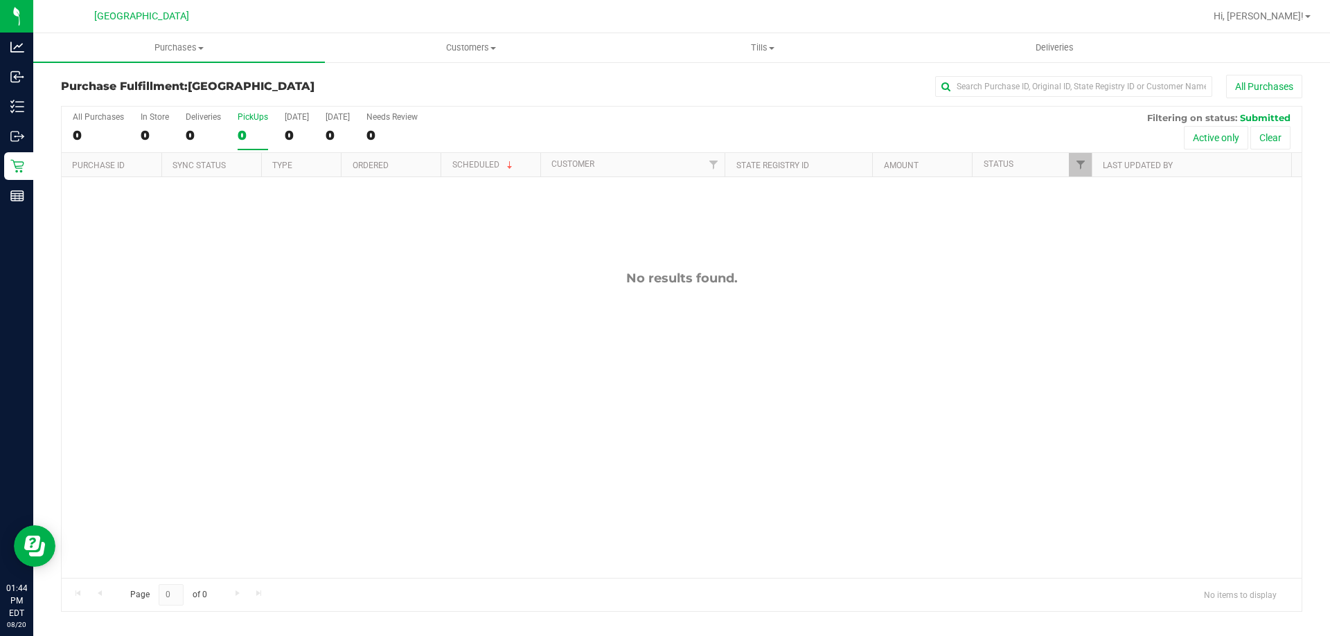
click at [477, 370] on div "No results found." at bounding box center [682, 424] width 1240 height 494
click at [323, 472] on div "No results found." at bounding box center [682, 424] width 1240 height 494
